Goal: Information Seeking & Learning: Understand process/instructions

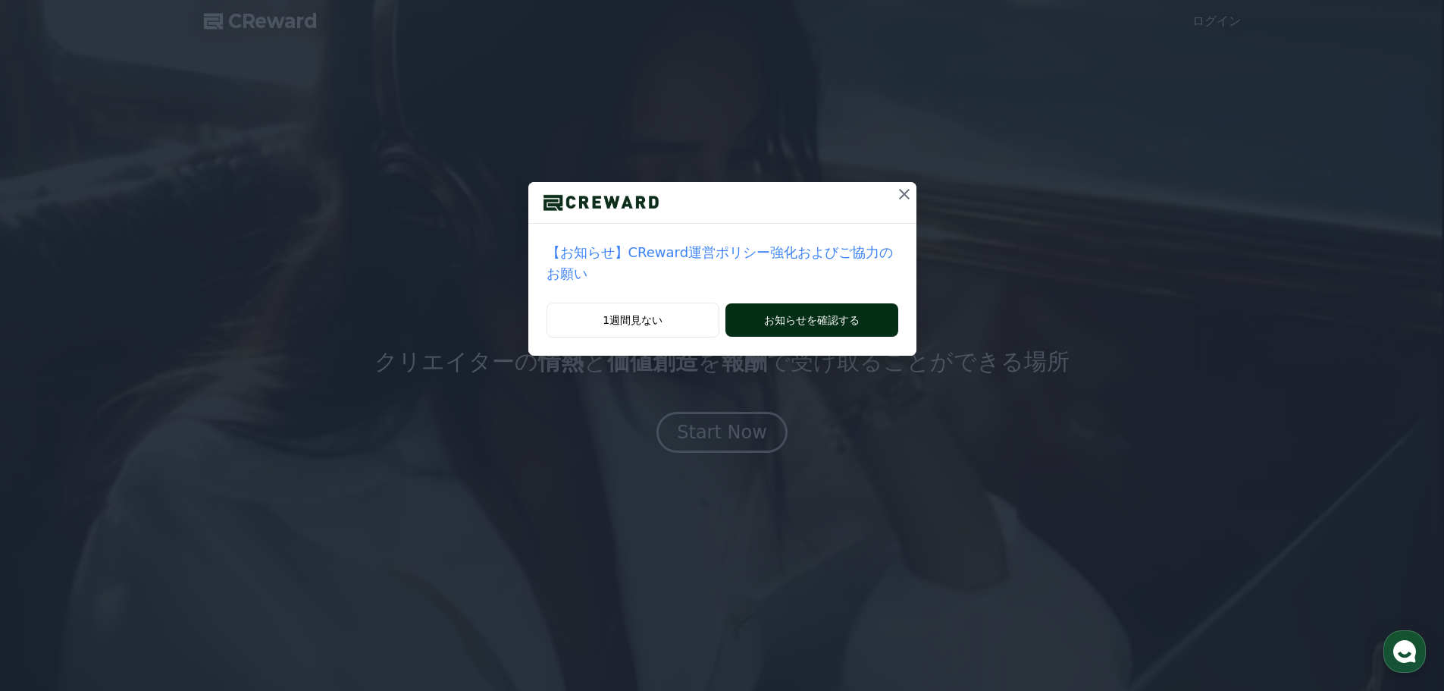
click at [805, 307] on button "お知らせを確認する" at bounding box center [811, 319] width 172 height 33
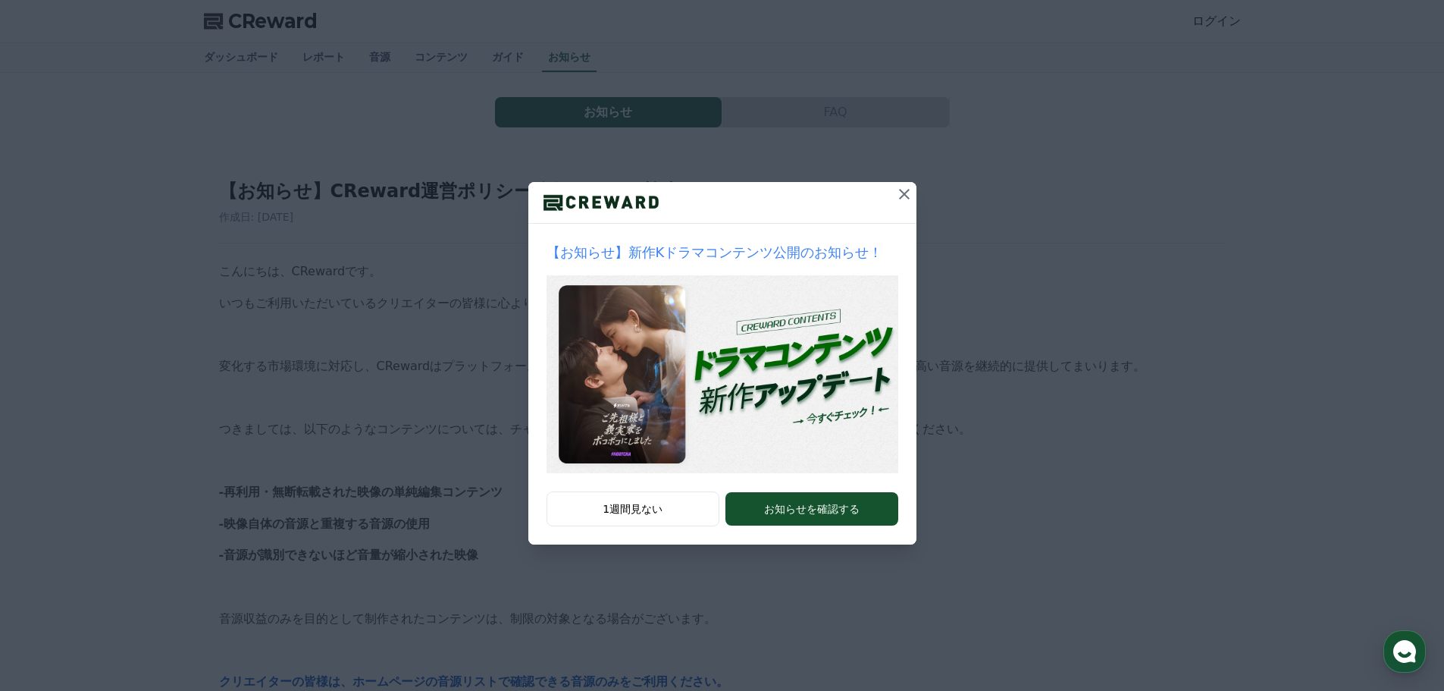
click at [904, 202] on icon at bounding box center [904, 194] width 18 height 18
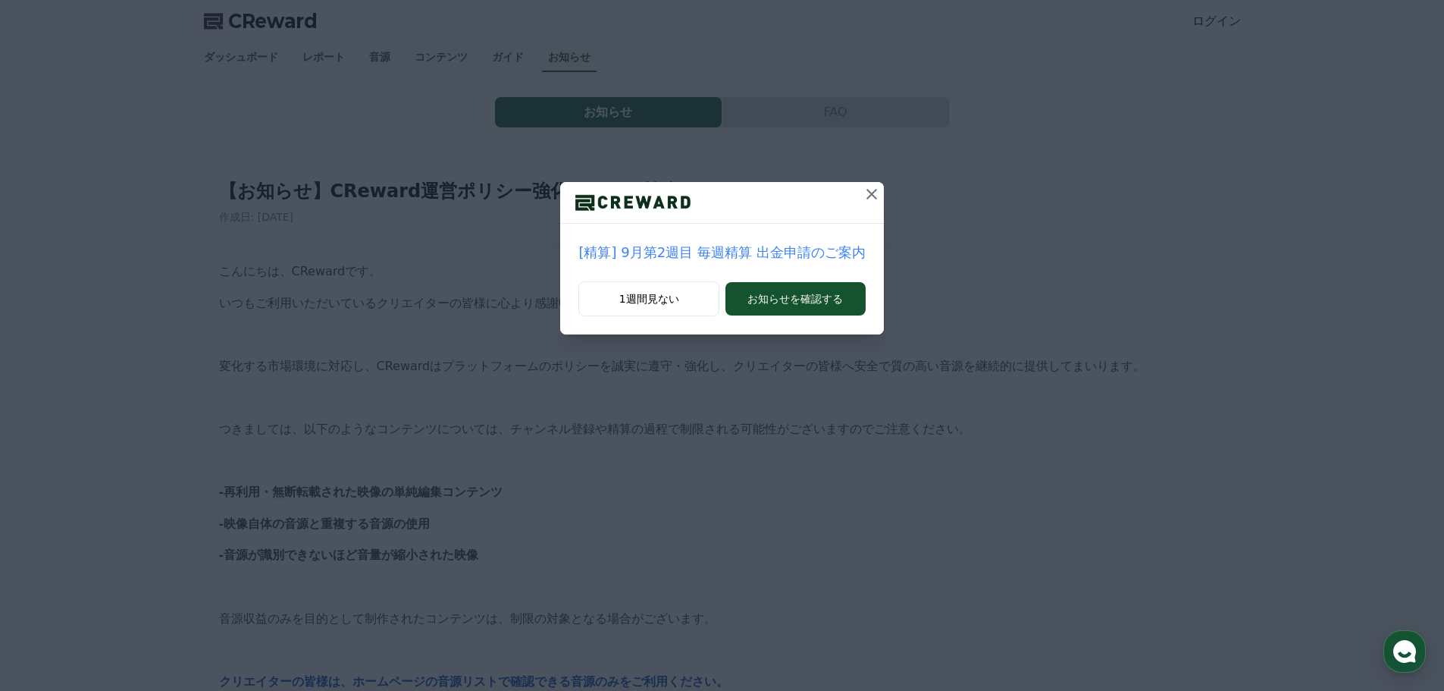
click at [863, 194] on icon at bounding box center [872, 194] width 18 height 18
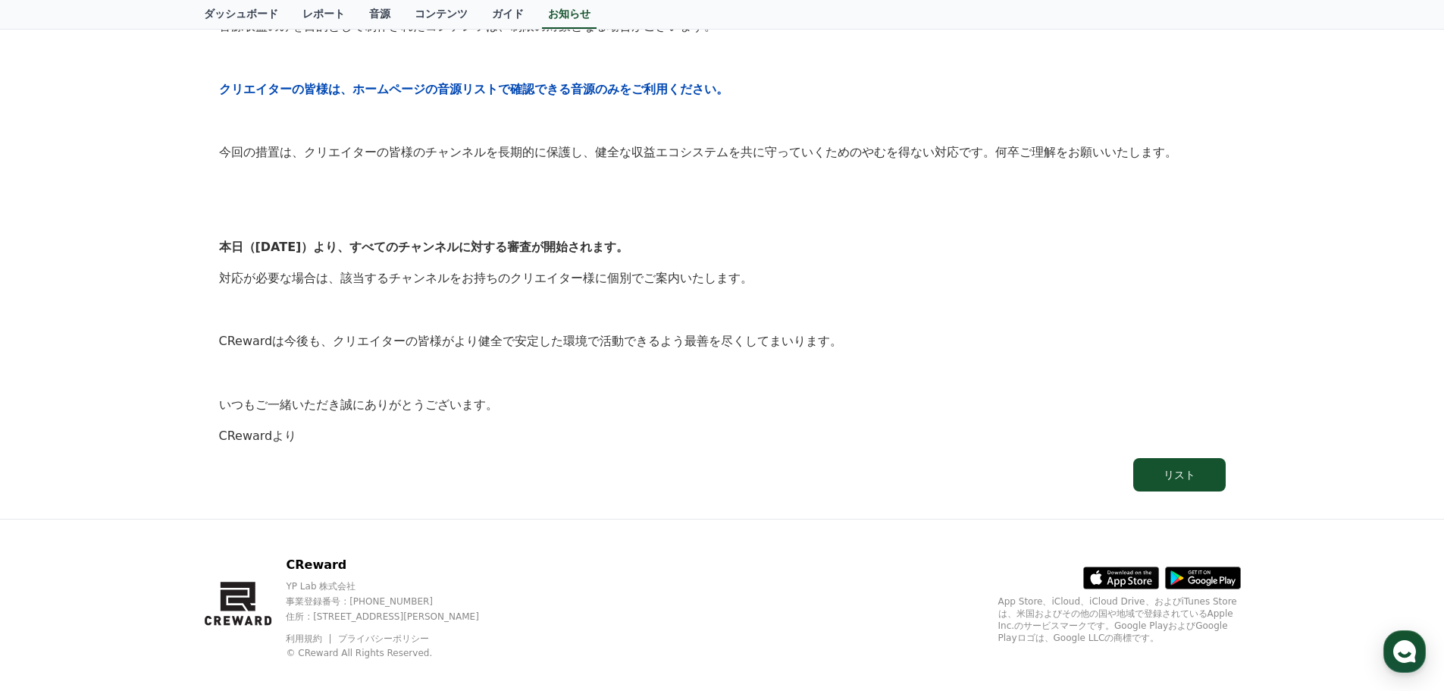
scroll to position [609, 0]
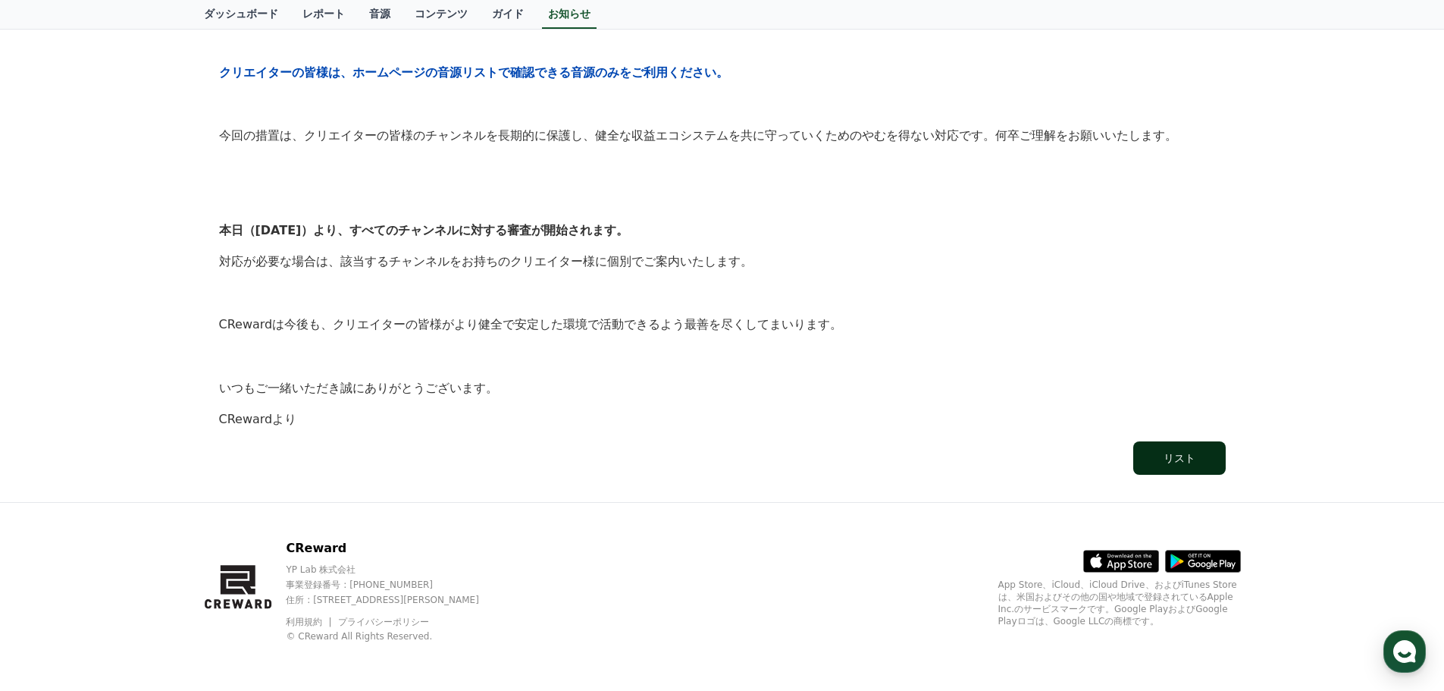
click at [1192, 451] on div "リスト" at bounding box center [1180, 457] width 32 height 15
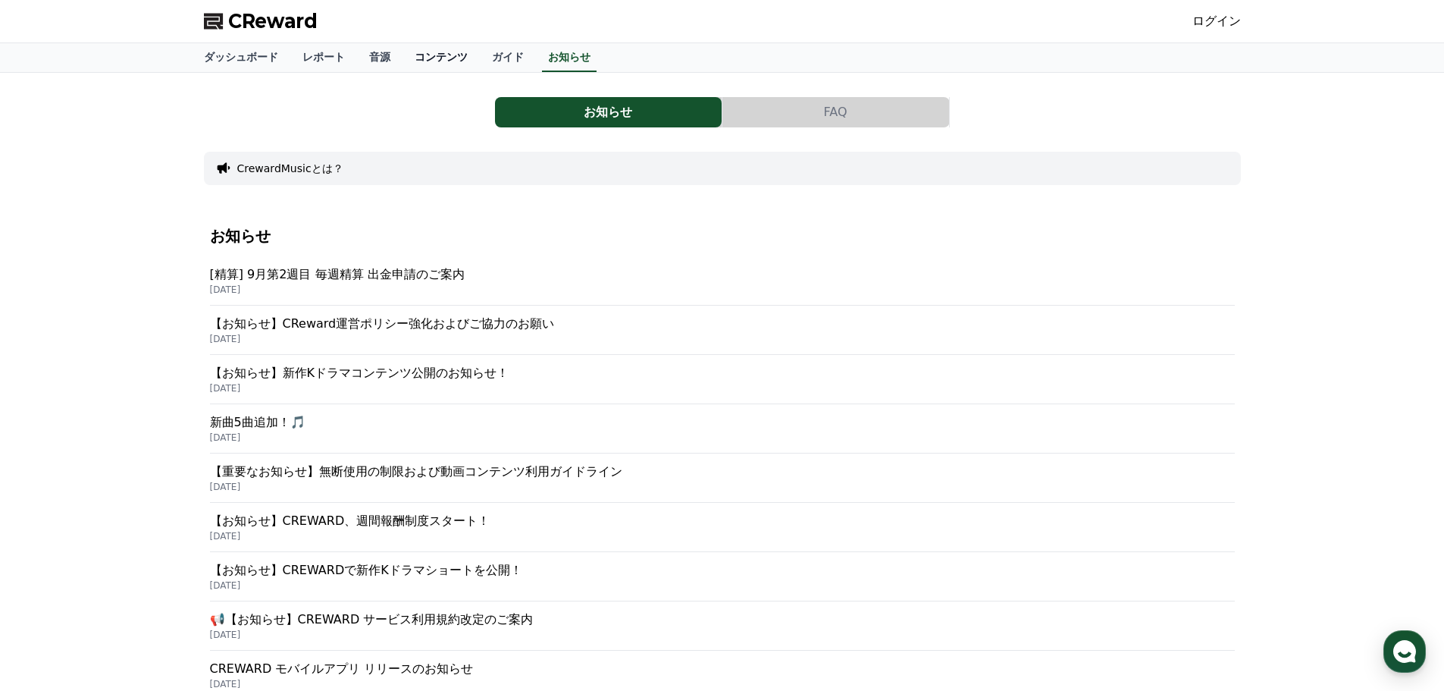
click at [409, 54] on link "コンテンツ" at bounding box center [441, 57] width 77 height 29
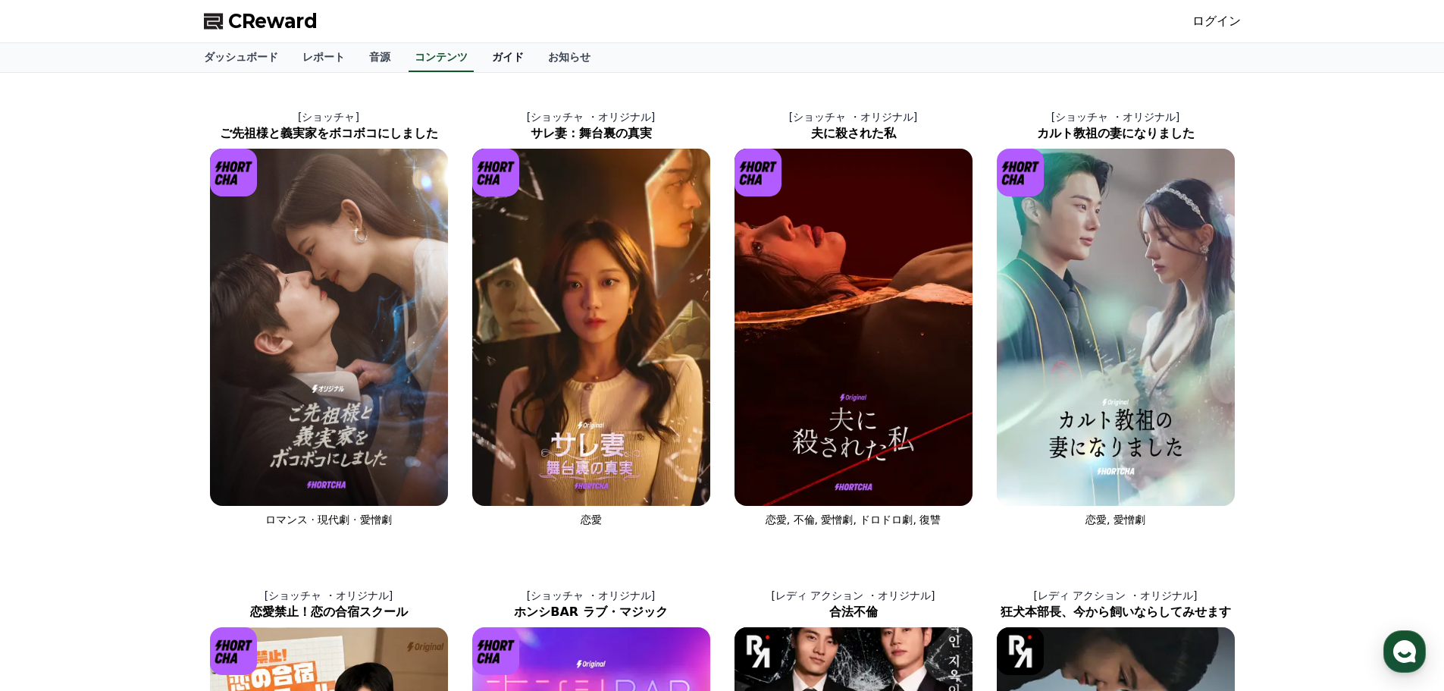
click at [480, 52] on link "ガイド" at bounding box center [508, 57] width 56 height 29
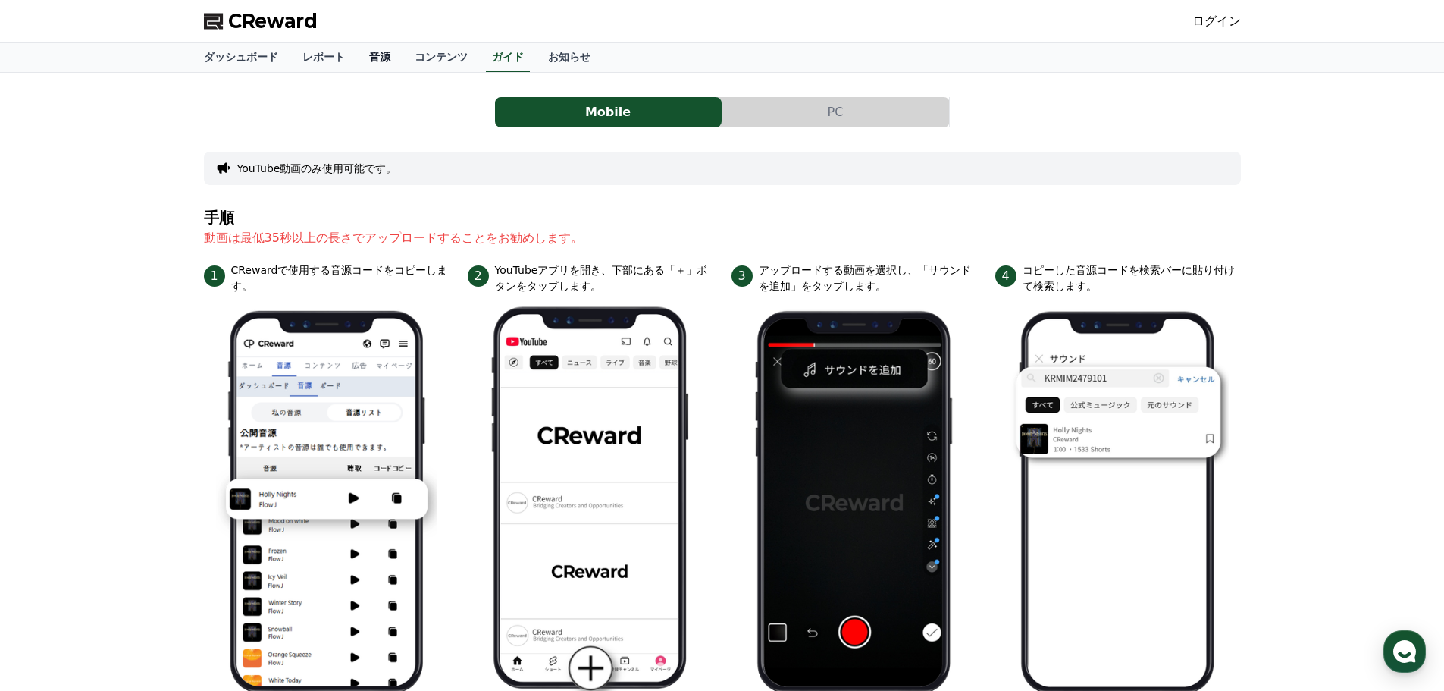
click at [359, 58] on link "音源" at bounding box center [379, 57] width 45 height 29
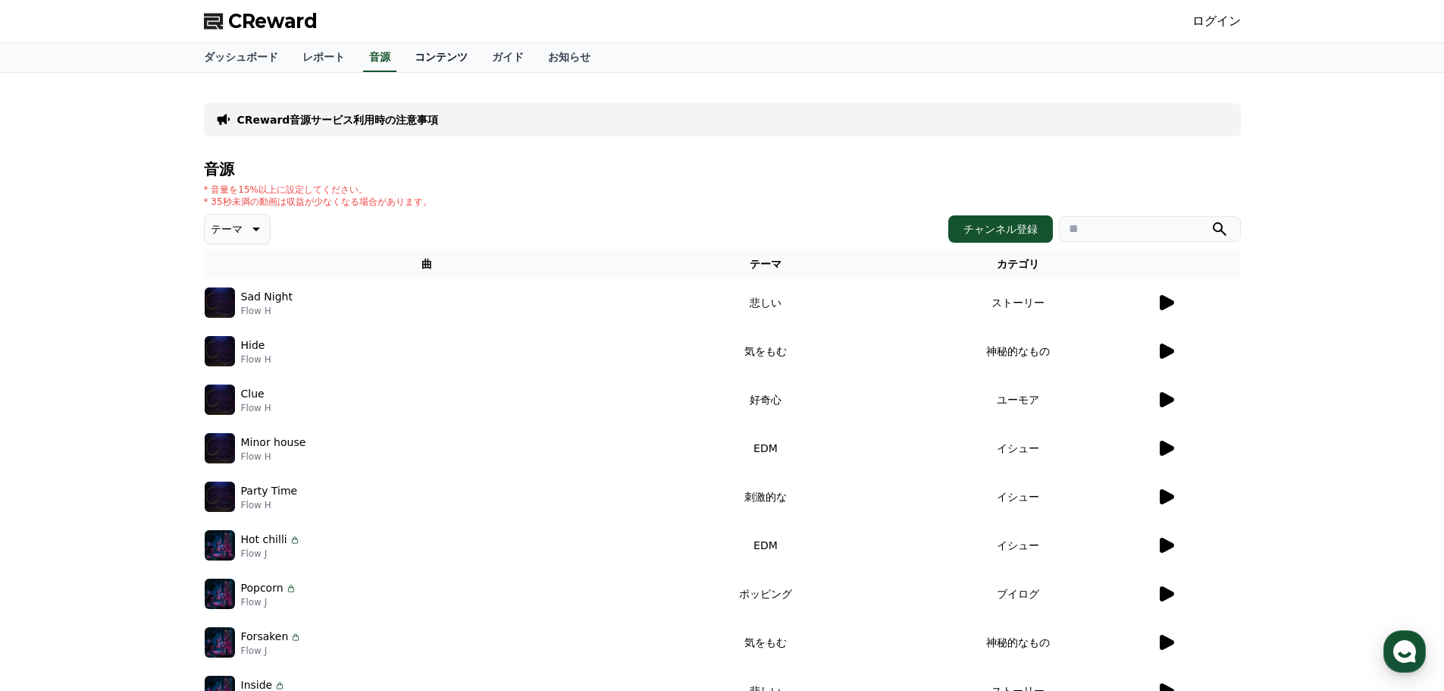
click at [421, 53] on link "コンテンツ" at bounding box center [441, 57] width 77 height 29
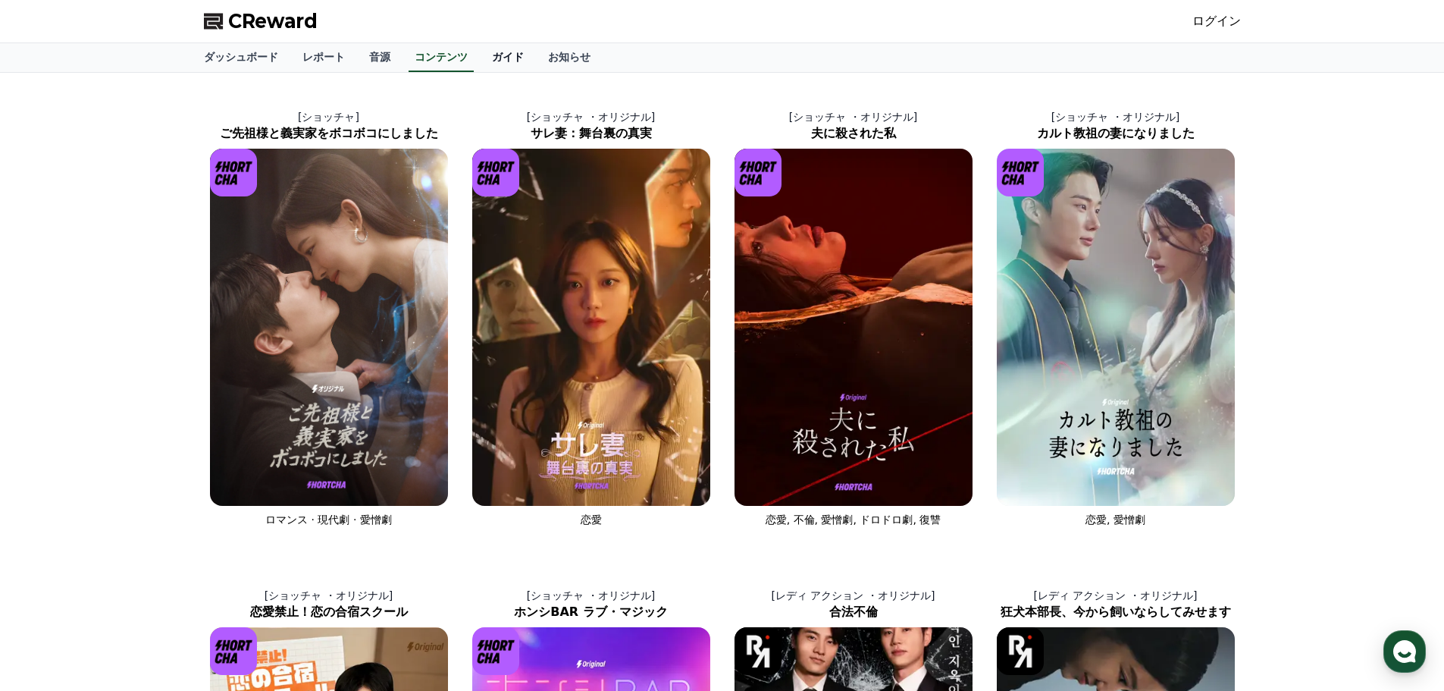
click at [480, 47] on link "ガイド" at bounding box center [508, 57] width 56 height 29
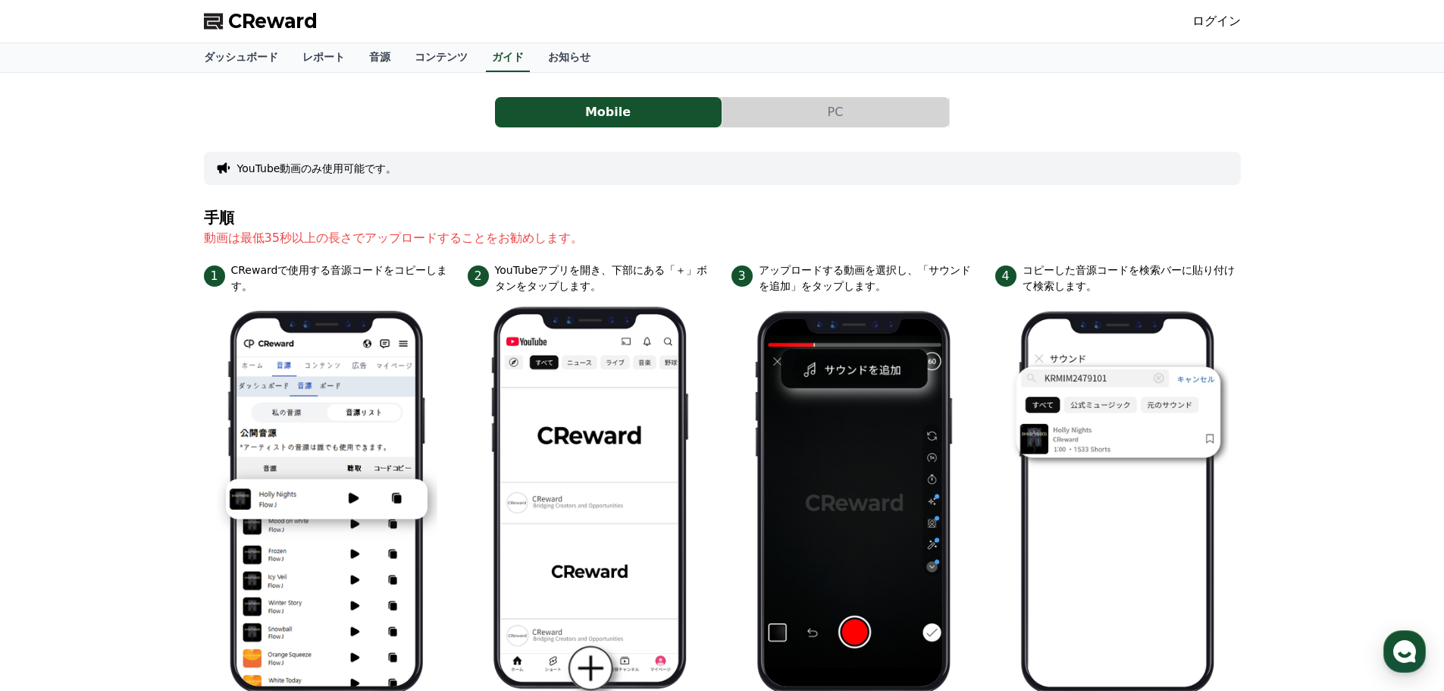
click at [858, 101] on button "PC" at bounding box center [835, 112] width 227 height 30
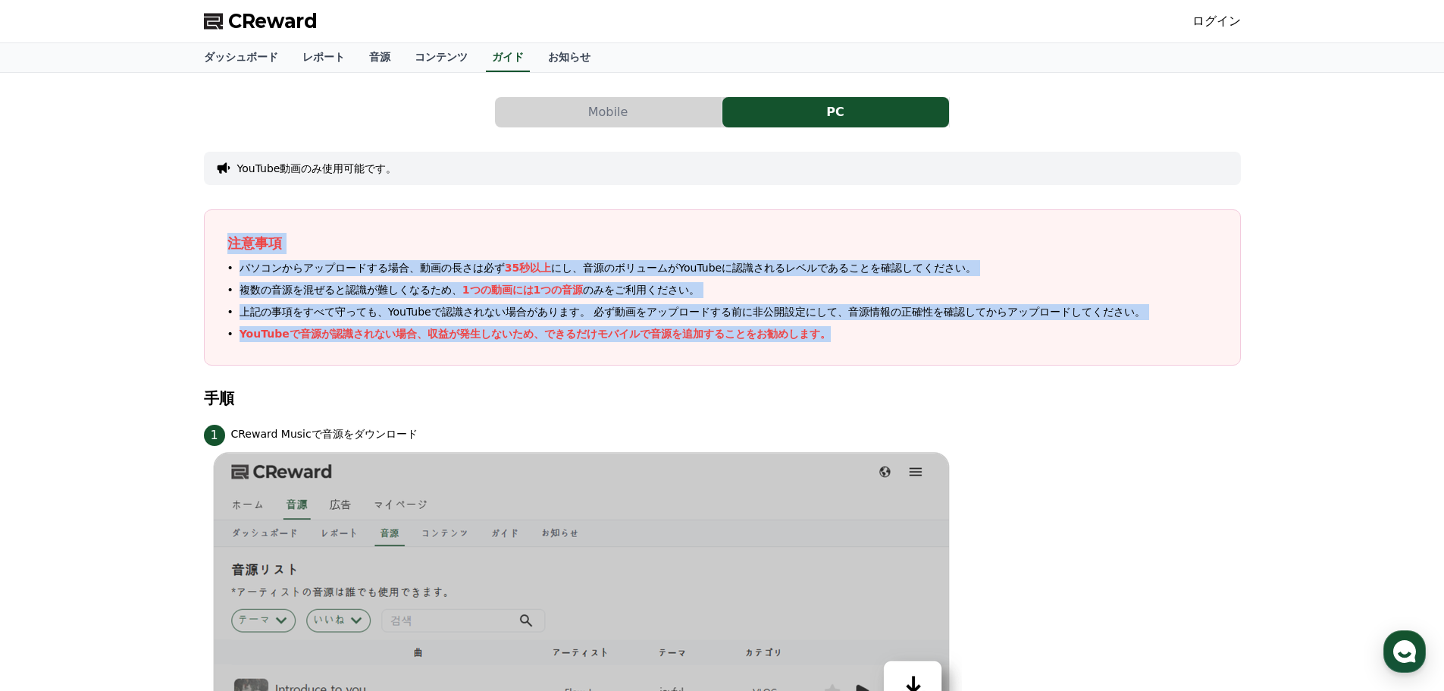
drag, startPoint x: 229, startPoint y: 243, endPoint x: 932, endPoint y: 336, distance: 709.5
click at [932, 336] on div "注意事項 パソコンからアップロードする場合、動画の長さは必ず 35秒以上 にし、音源のボリュームがYouTubeに認識されるレベルであることを確認してください…" at bounding box center [722, 287] width 1037 height 156
copy div "注意事項 パソコンからアップロードする場合、動画の長さは必ず 35秒以上 にし、音源のボリュームがYouTubeに認識されるレベルであることを確認してください…"
click at [525, 355] on div "注意事項 パソコンからアップロードする場合、動画の長さは必ず 35秒以上 にし、音源のボリュームがYouTubeに認識されるレベルであることを確認してください…" at bounding box center [722, 287] width 1037 height 156
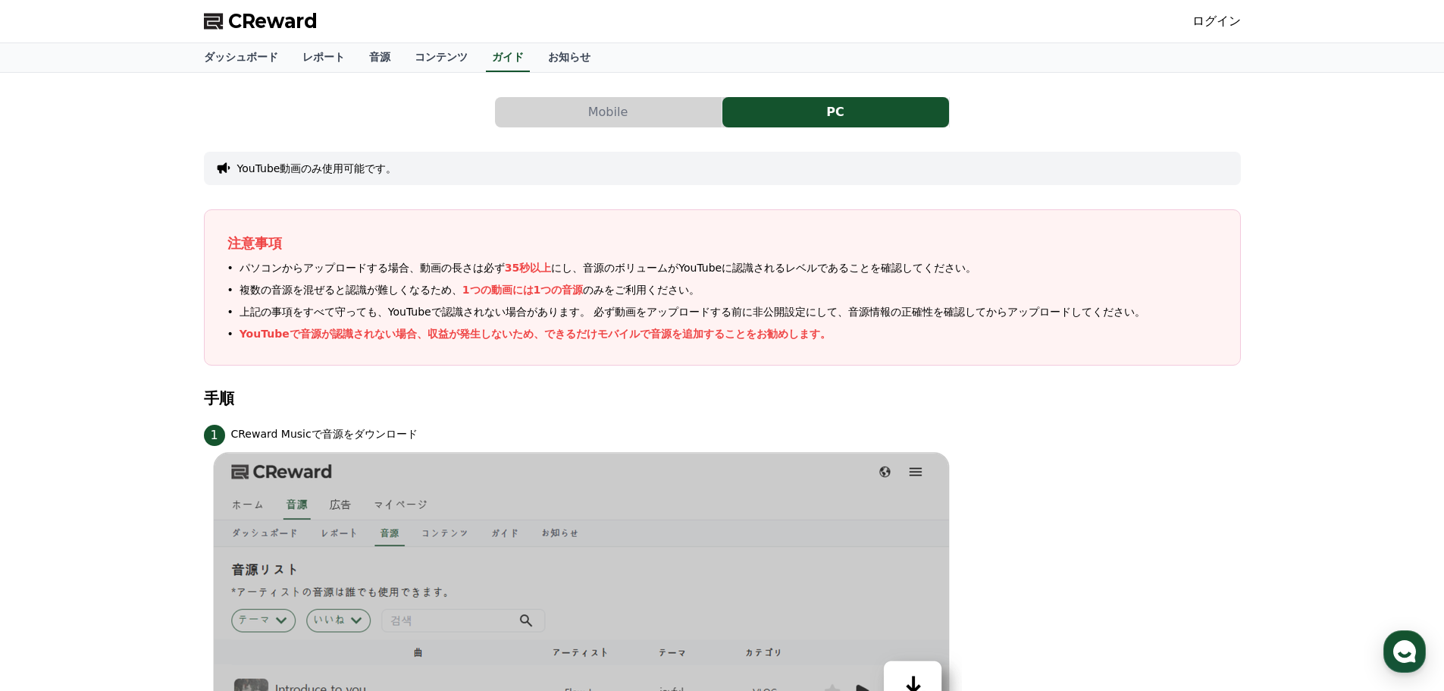
click at [703, 409] on section "手順" at bounding box center [722, 406] width 1037 height 32
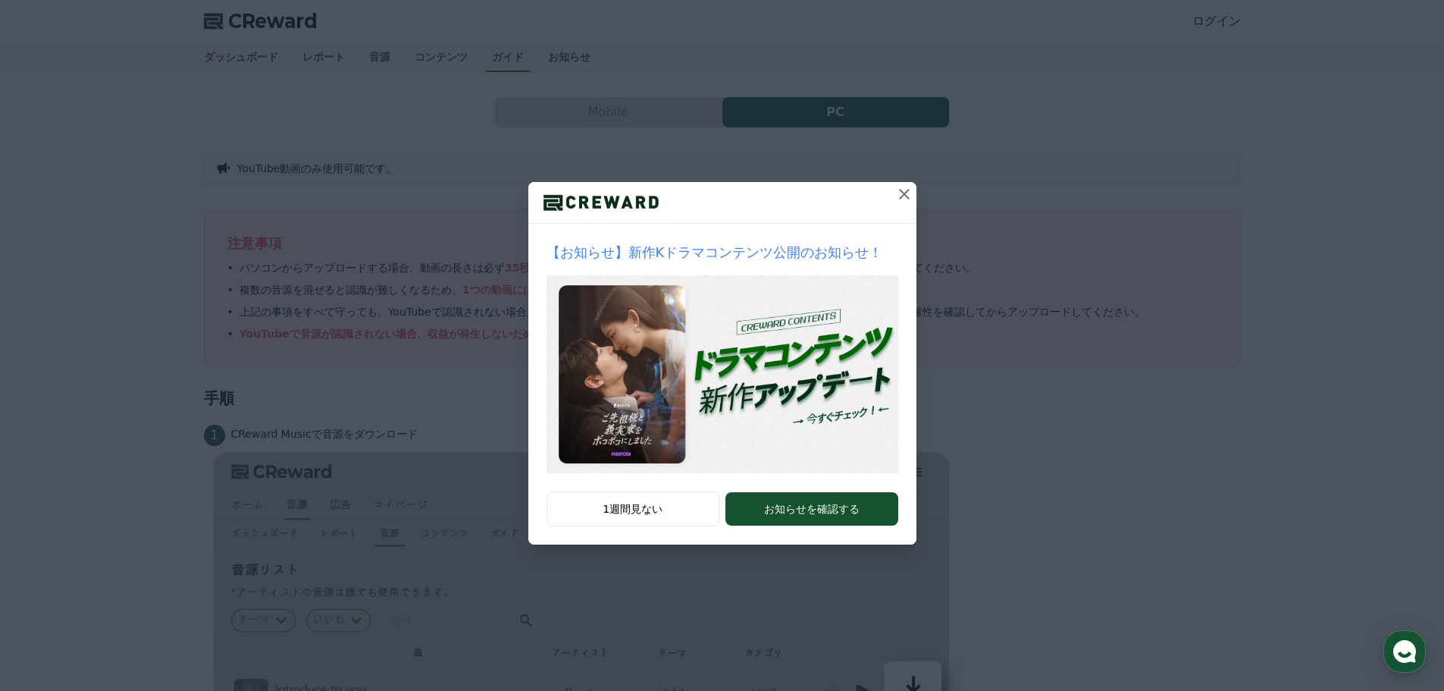
click at [901, 193] on icon at bounding box center [904, 194] width 18 height 18
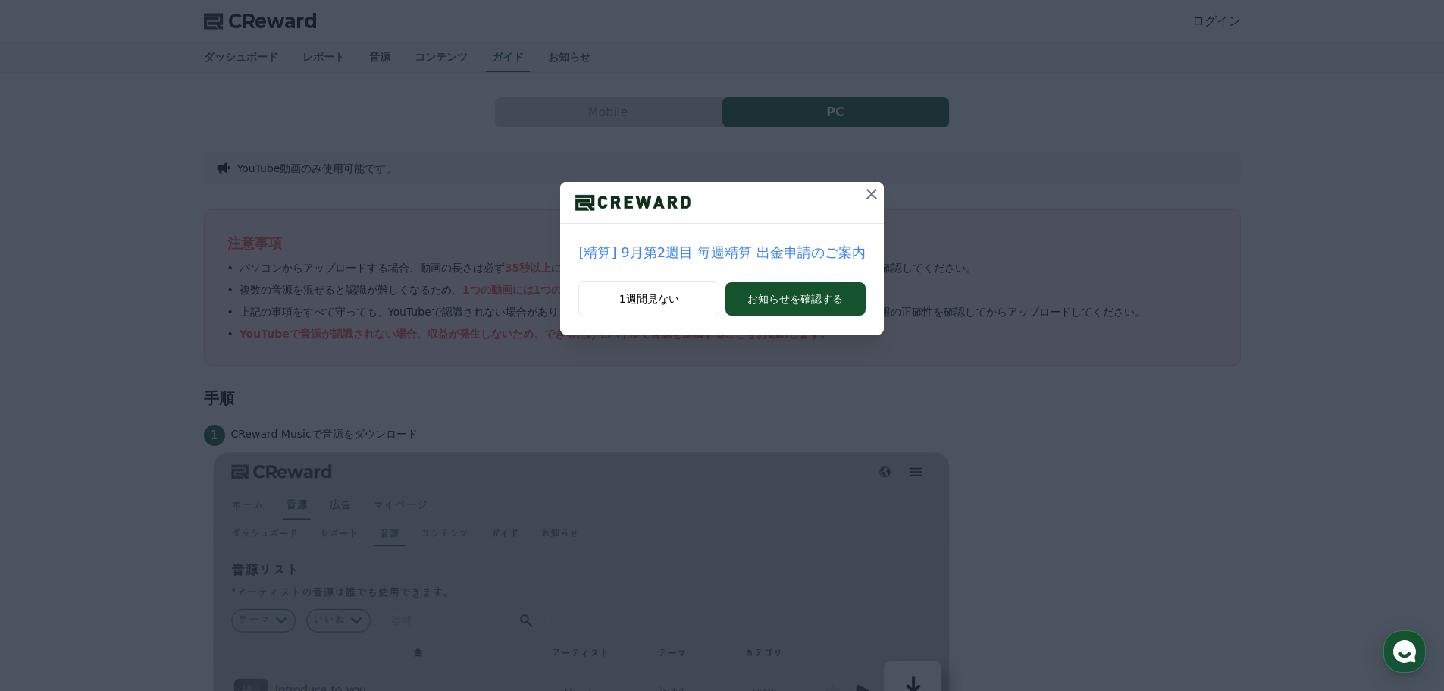
click at [866, 192] on icon at bounding box center [871, 194] width 11 height 11
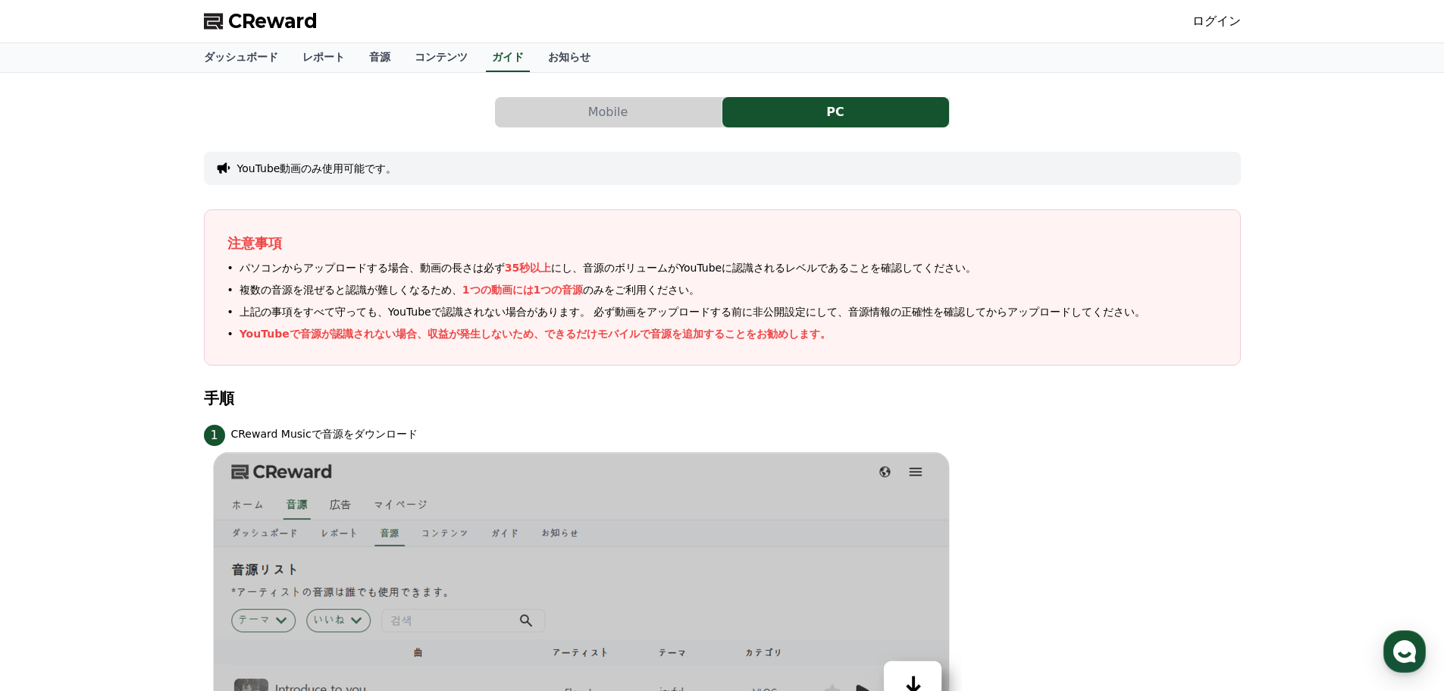
click at [640, 113] on button "Mobile" at bounding box center [608, 112] width 227 height 30
